Goal: Navigation & Orientation: Find specific page/section

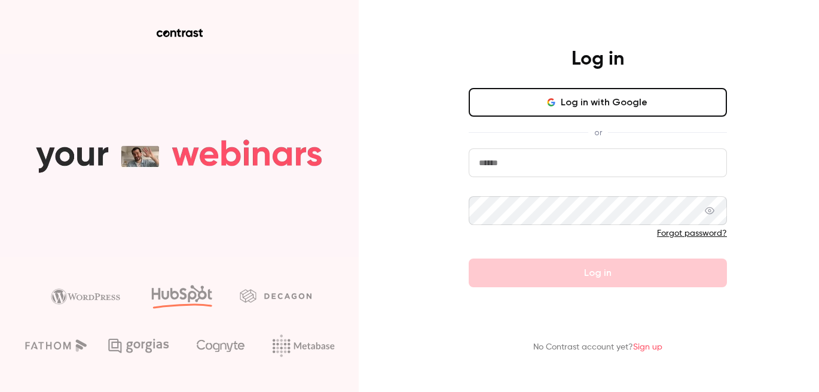
click at [585, 94] on button "Log in with Google" at bounding box center [598, 102] width 258 height 29
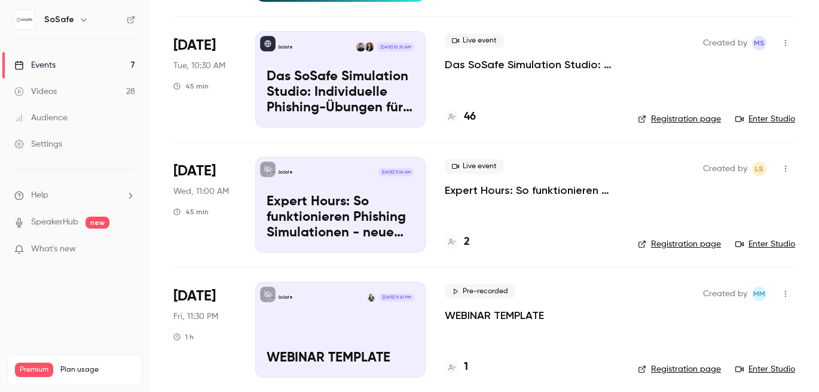
scroll to position [579, 0]
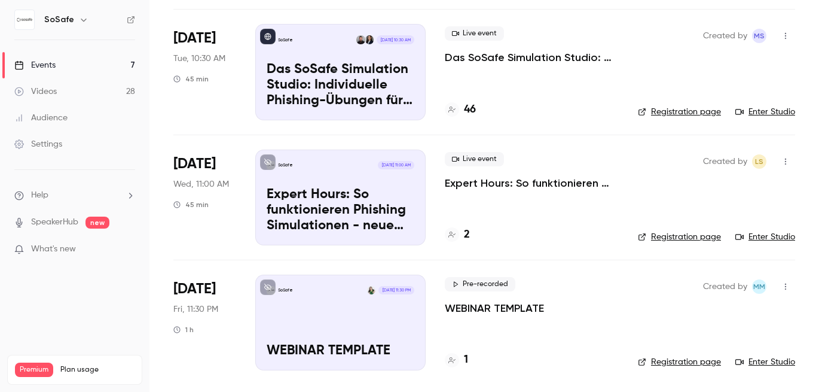
click at [670, 232] on link "Registration page" at bounding box center [679, 237] width 83 height 12
